Goal: Information Seeking & Learning: Learn about a topic

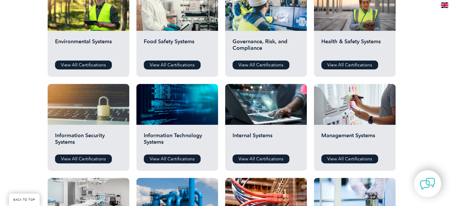
scroll to position [237, 0]
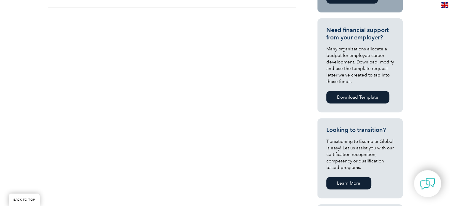
scroll to position [148, 0]
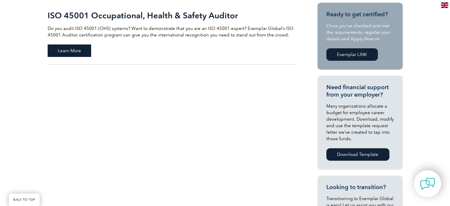
click at [72, 53] on span "Learn More" at bounding box center [69, 50] width 43 height 12
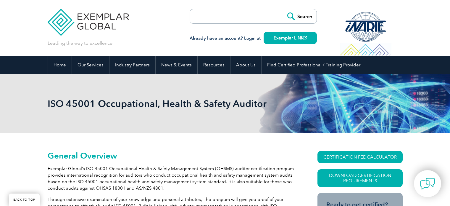
scroll to position [235, 0]
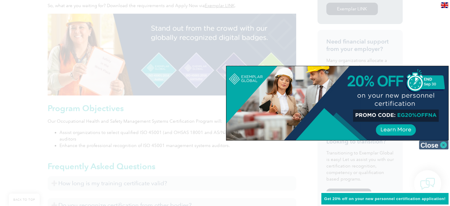
click at [434, 145] on img at bounding box center [434, 144] width 30 height 9
